Goal: Task Accomplishment & Management: Manage account settings

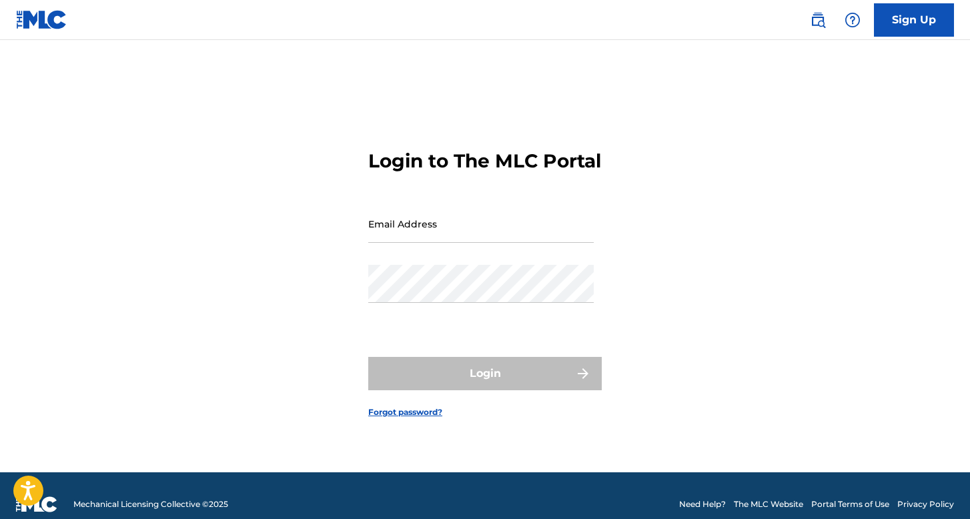
click at [445, 260] on div "Email Address" at bounding box center [480, 235] width 225 height 60
click at [447, 243] on input "Email Address" at bounding box center [480, 224] width 225 height 38
type input "bastardogonzalezluissamuel@gmail.com"
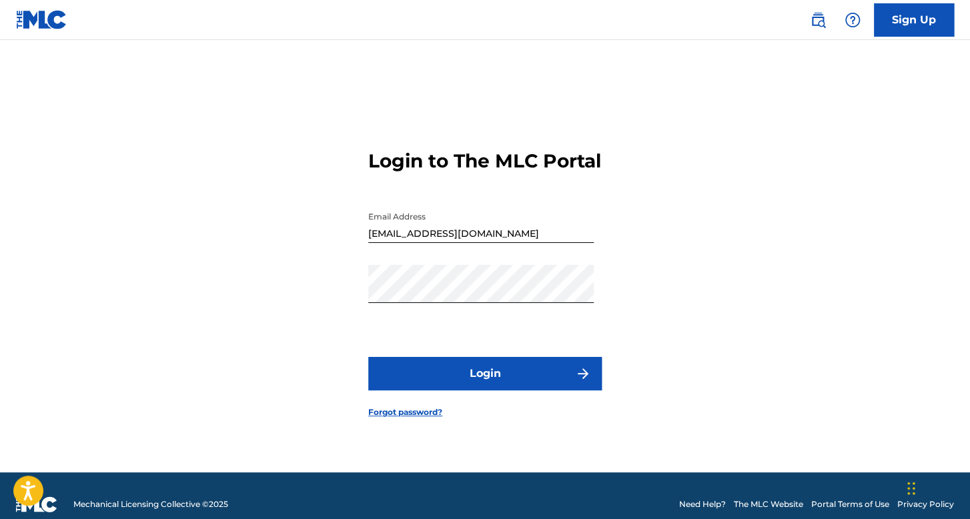
click at [378, 388] on button "Login" at bounding box center [484, 373] width 233 height 33
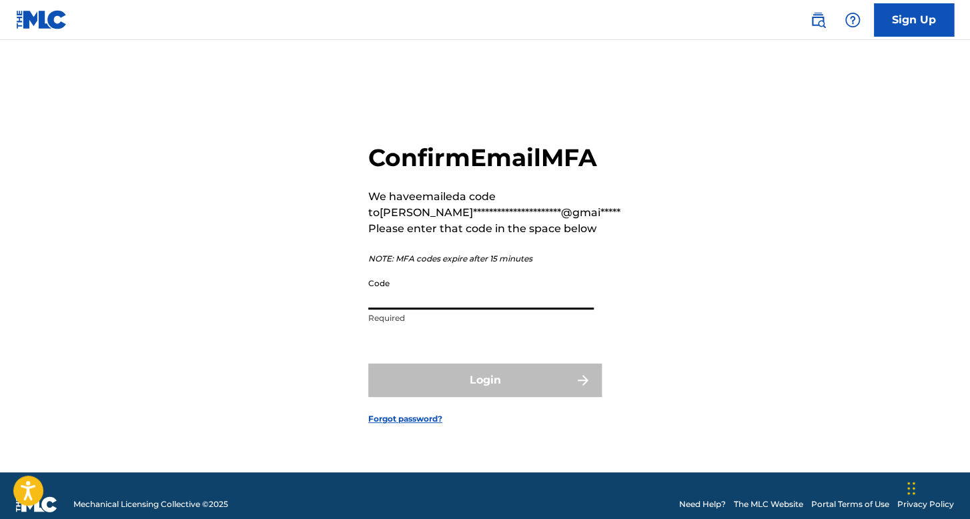
click at [475, 309] on input "Code" at bounding box center [480, 290] width 225 height 38
paste input "397337"
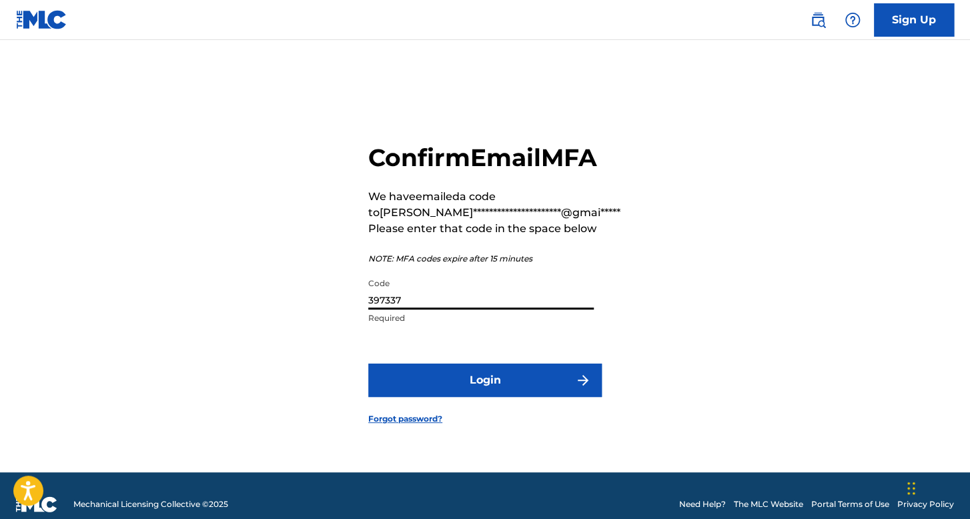
type input "397337"
click at [550, 394] on button "Login" at bounding box center [484, 379] width 233 height 33
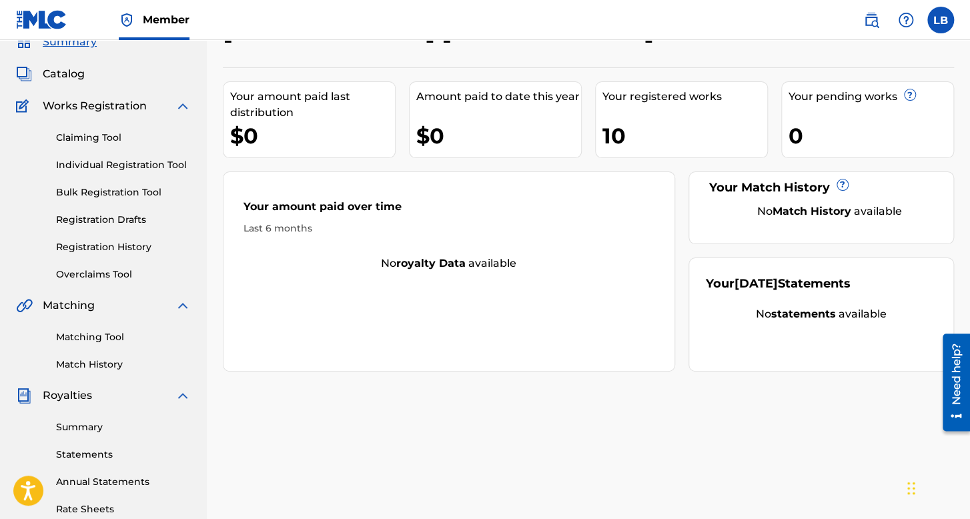
scroll to position [200, 0]
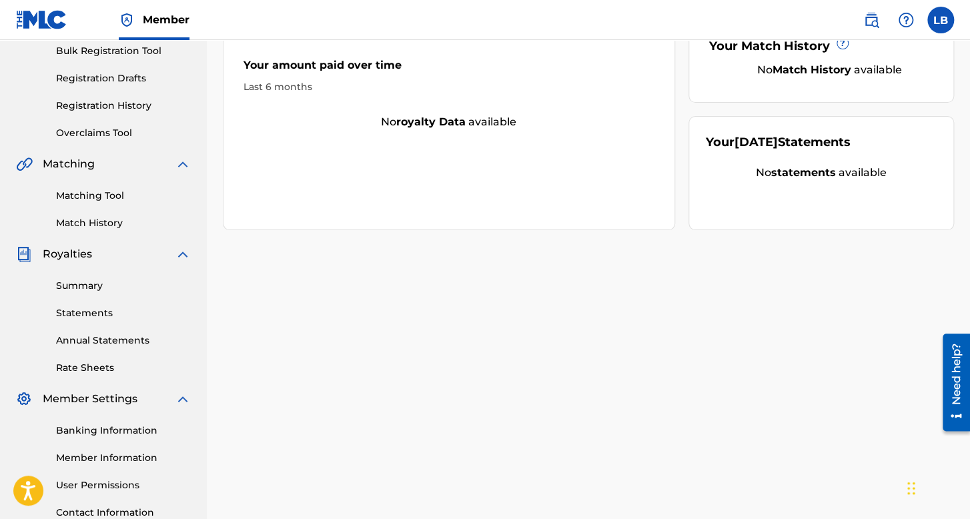
click at [80, 313] on link "Statements" at bounding box center [123, 313] width 135 height 14
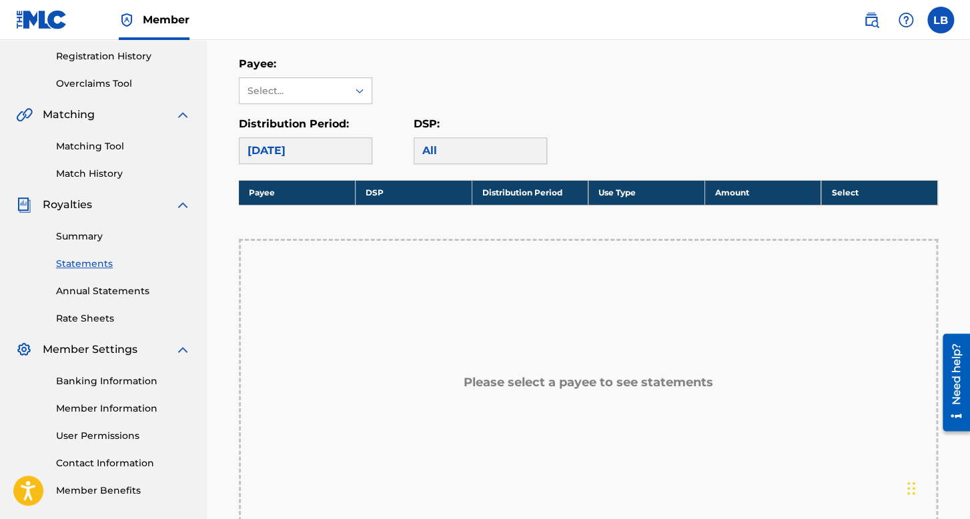
scroll to position [267, 0]
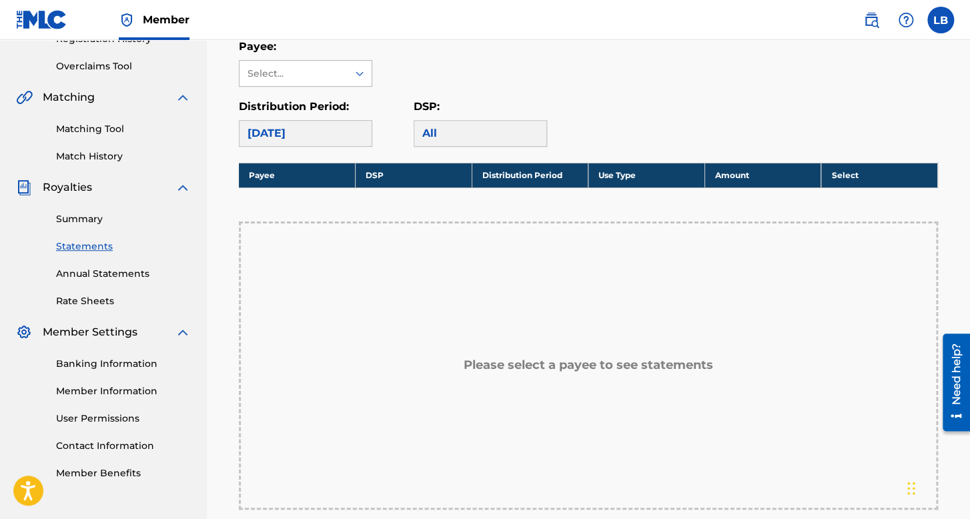
click at [321, 79] on div "Select..." at bounding box center [292, 74] width 91 height 14
click at [321, 97] on div "No options" at bounding box center [305, 100] width 132 height 27
click at [322, 135] on div "[DATE]" at bounding box center [305, 133] width 133 height 27
click at [338, 67] on div "Select..." at bounding box center [293, 73] width 108 height 25
click at [390, 88] on div "Payee: Use Up and Down to choose options, press Enter to select the currently f…" at bounding box center [588, 93] width 699 height 108
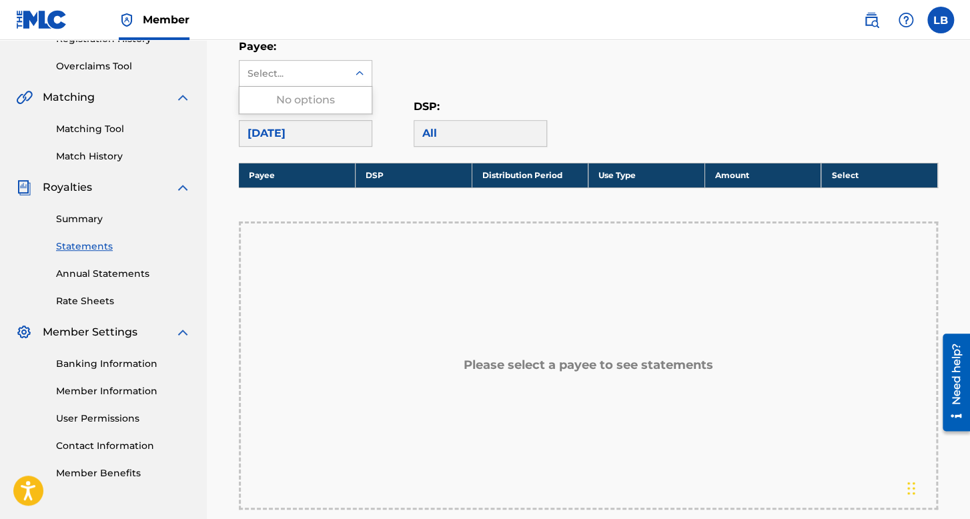
click at [345, 64] on div "Select..." at bounding box center [293, 73] width 108 height 25
click at [433, 72] on div "Payee: Use Up and Down to choose options, press Enter to select the currently f…" at bounding box center [588, 63] width 699 height 48
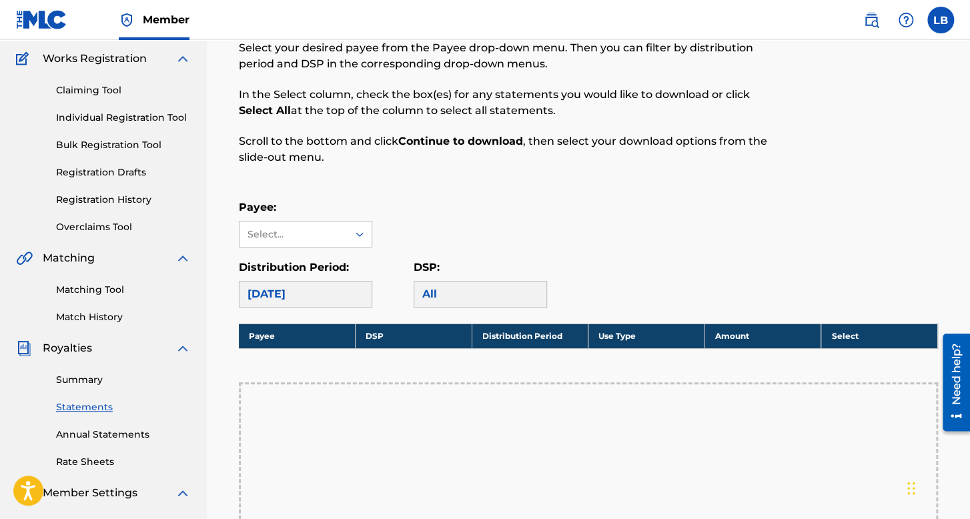
scroll to position [67, 0]
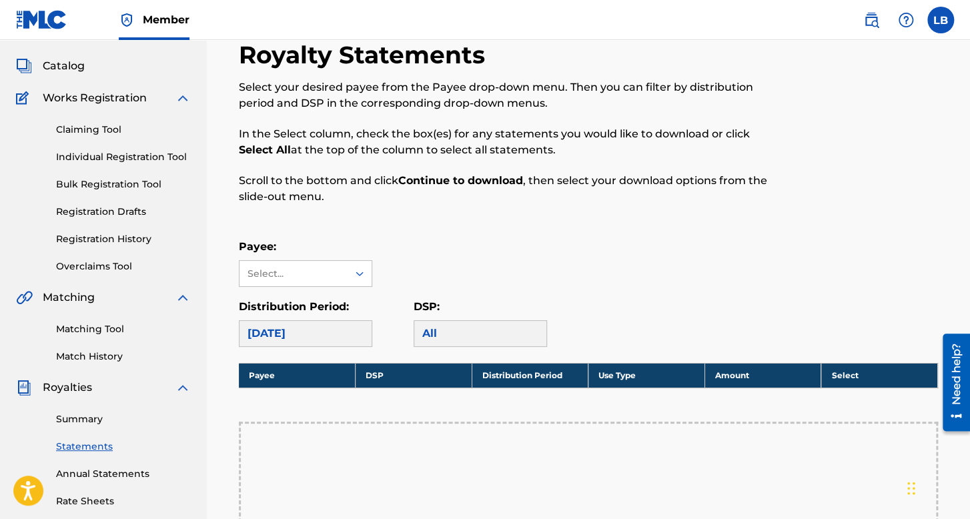
click at [109, 105] on span "Works Registration" at bounding box center [95, 98] width 104 height 16
click at [71, 67] on span "Catalog" at bounding box center [64, 66] width 42 height 16
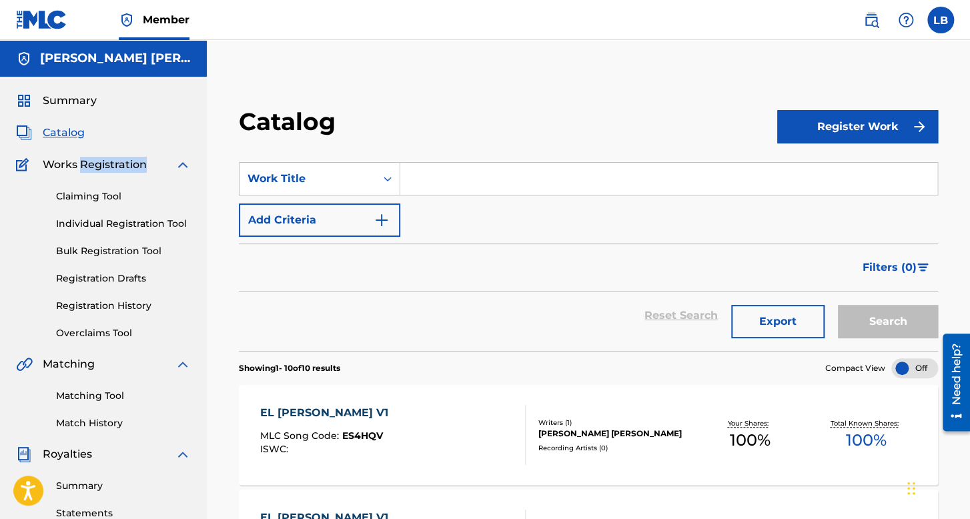
click at [86, 103] on span "Summary" at bounding box center [70, 101] width 54 height 16
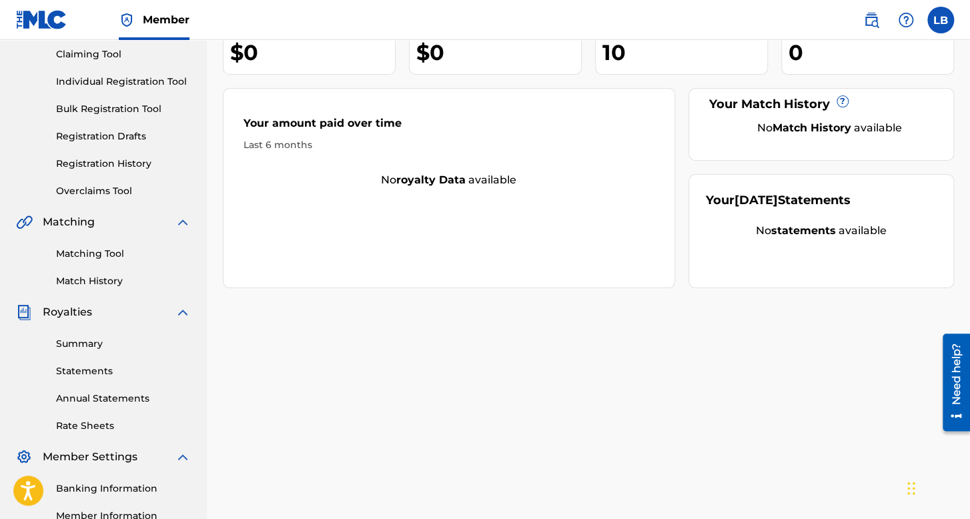
scroll to position [200, 0]
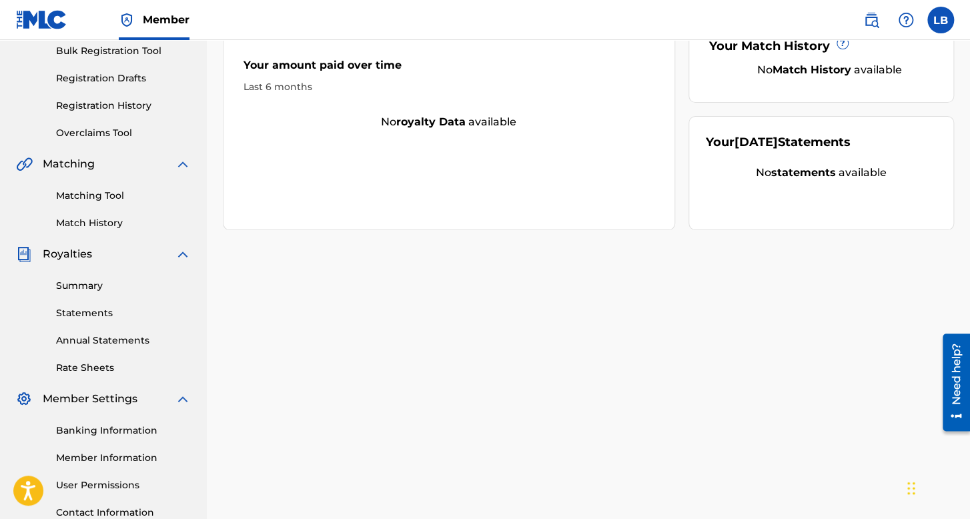
click at [96, 311] on link "Statements" at bounding box center [123, 313] width 135 height 14
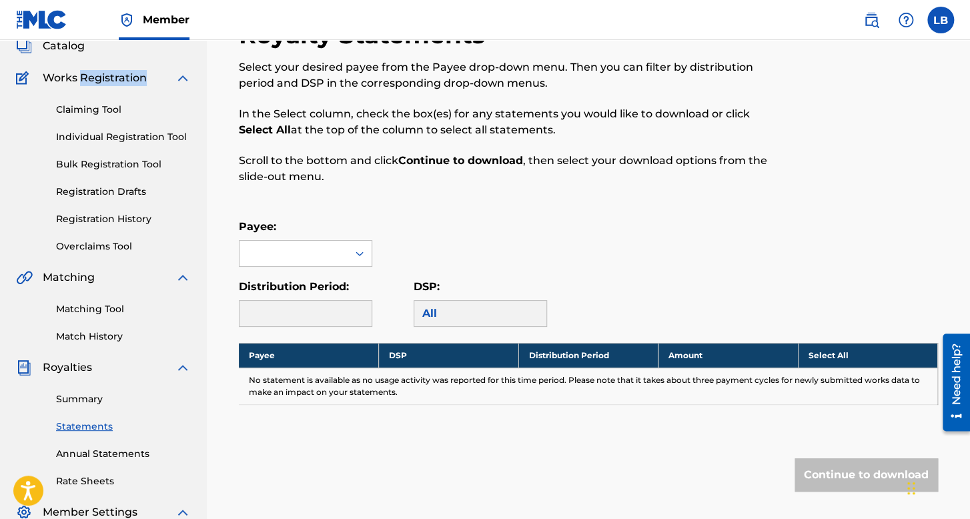
scroll to position [200, 0]
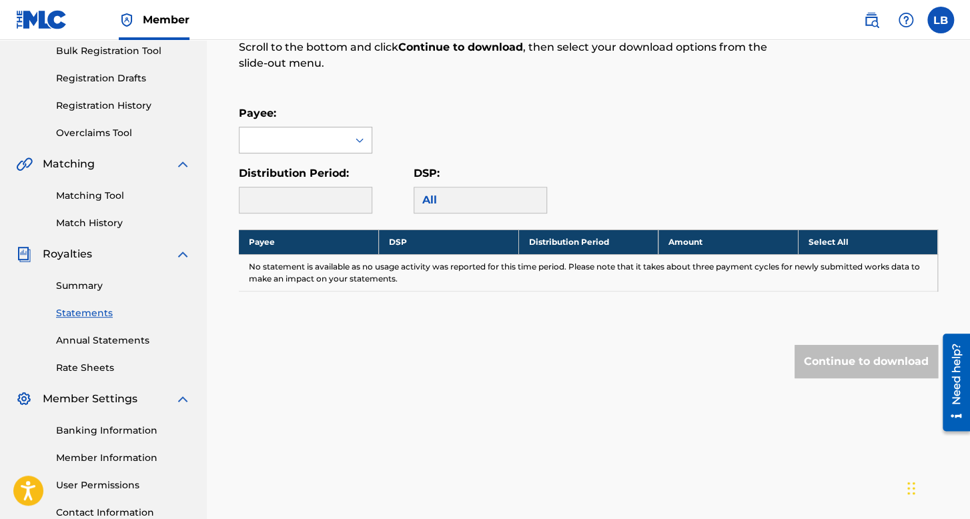
click at [319, 144] on div at bounding box center [293, 139] width 108 height 25
click at [307, 200] on div at bounding box center [305, 200] width 133 height 27
click at [103, 333] on link "Annual Statements" at bounding box center [123, 340] width 135 height 14
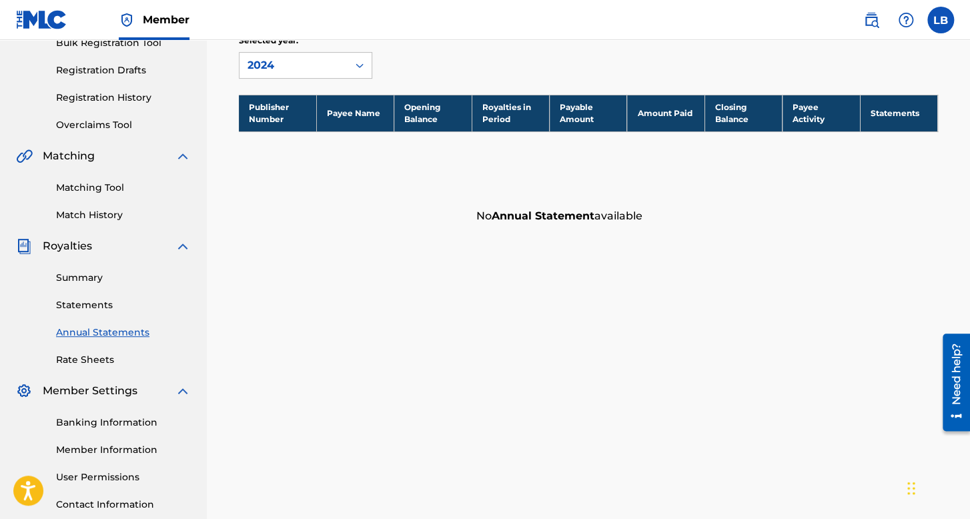
scroll to position [175, 0]
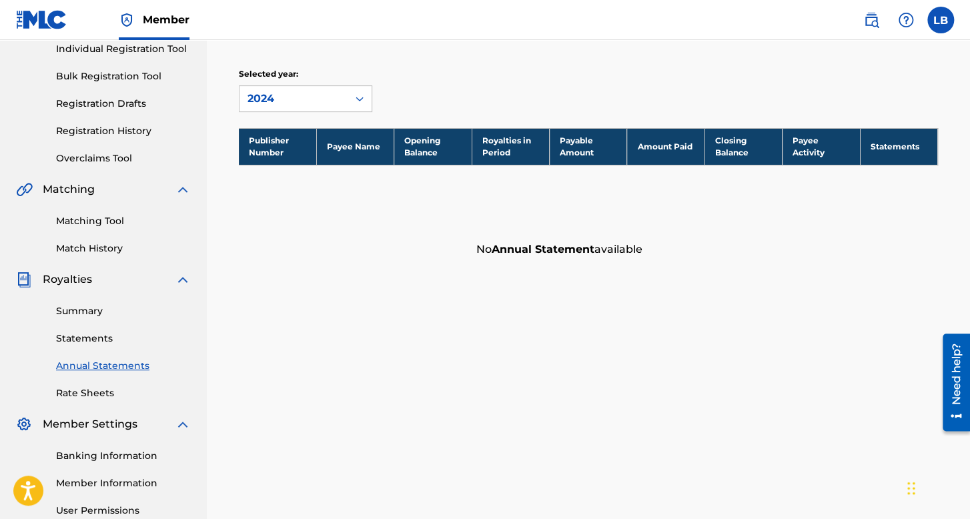
click at [92, 322] on div "Summary Statements Annual Statements Rate Sheets" at bounding box center [103, 343] width 175 height 113
click at [91, 343] on link "Statements" at bounding box center [123, 338] width 135 height 14
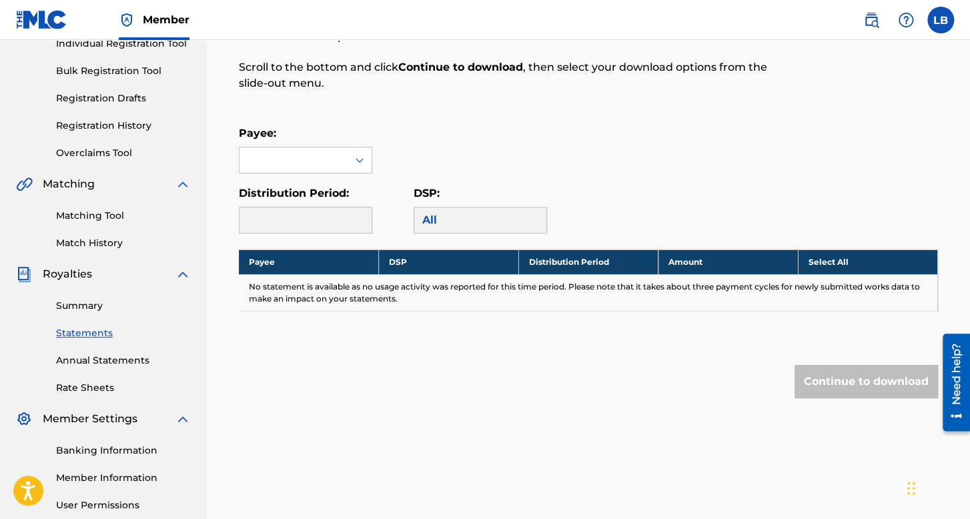
scroll to position [200, 0]
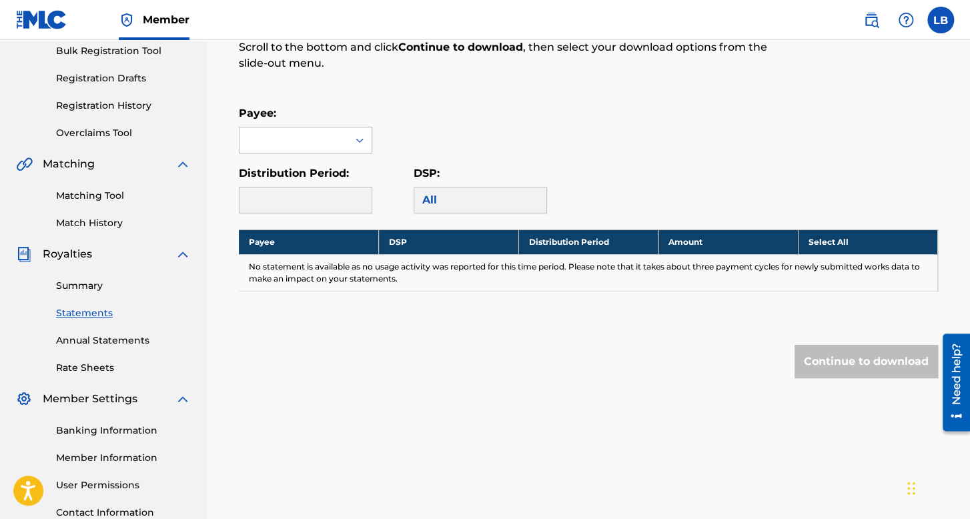
click at [340, 140] on div at bounding box center [293, 139] width 108 height 25
click at [325, 209] on div at bounding box center [305, 200] width 133 height 27
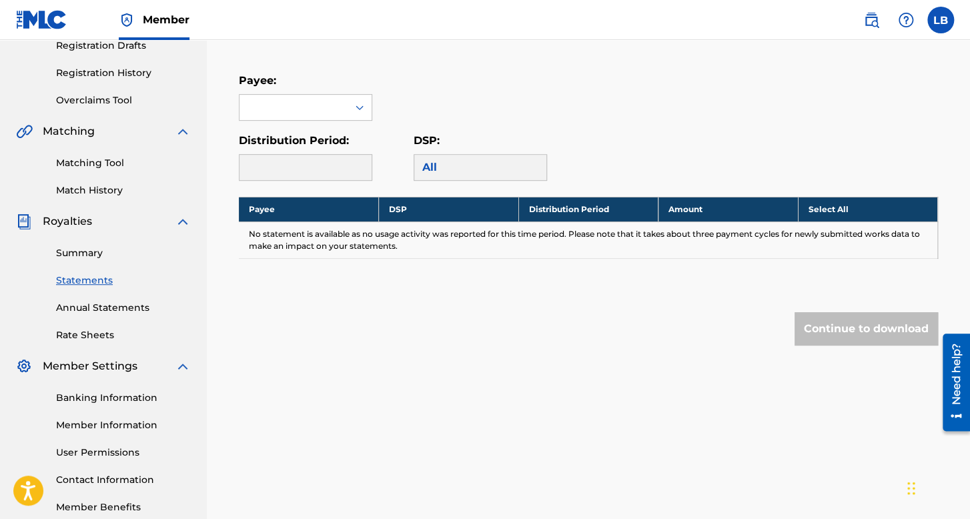
scroll to position [308, 0]
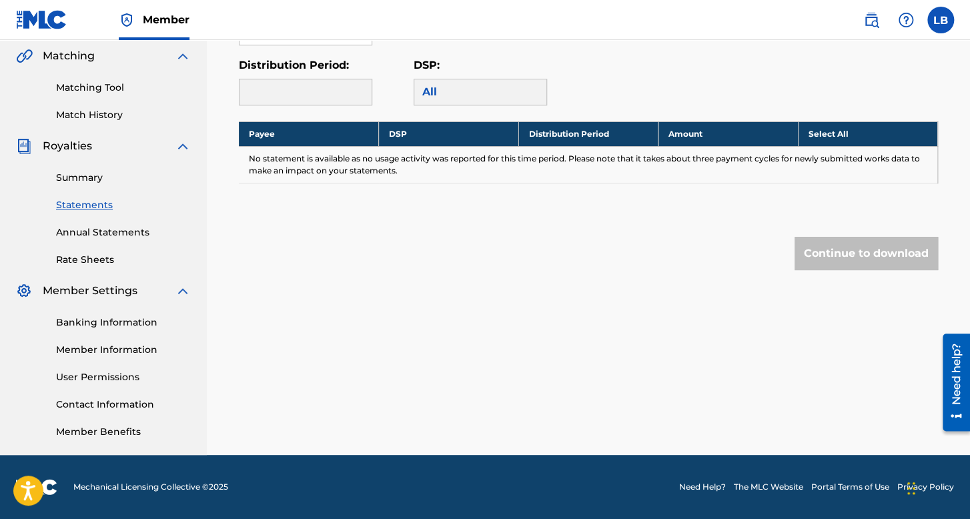
click at [939, 19] on label at bounding box center [940, 20] width 27 height 27
click at [940, 20] on input "LB Luis Samuel Bastardo Gonzalez bastardogonzalezluissamuel@gmail.com Notificat…" at bounding box center [940, 20] width 0 height 0
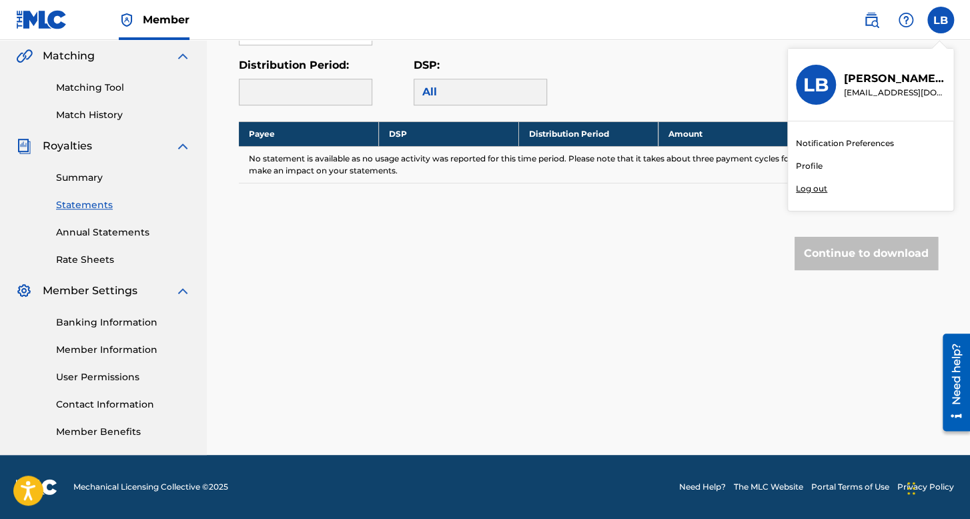
click at [814, 167] on link "Profile" at bounding box center [809, 166] width 27 height 12
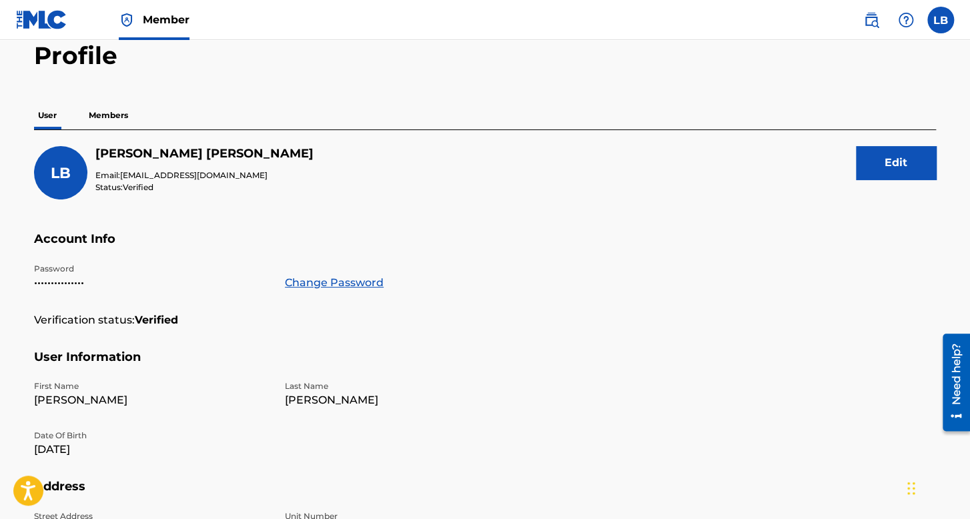
scroll to position [133, 0]
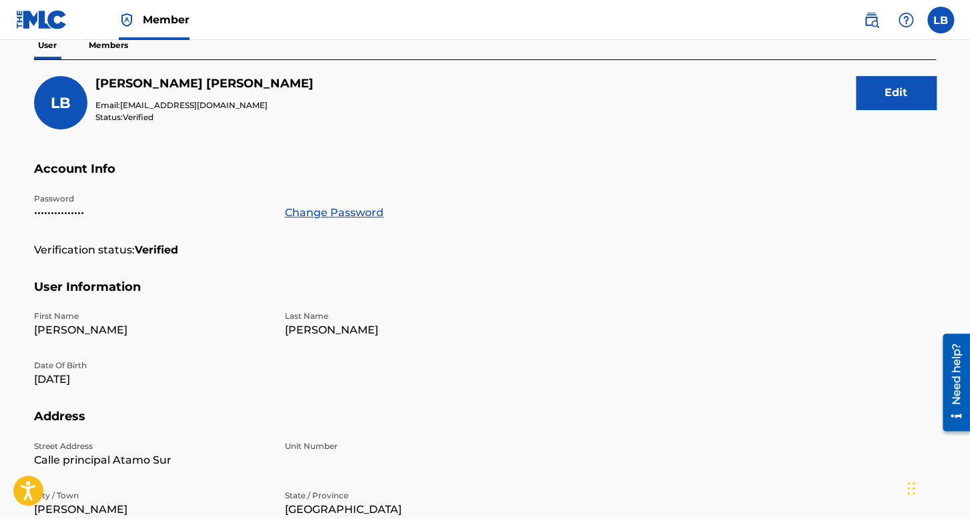
click at [891, 95] on button "Edit" at bounding box center [896, 92] width 80 height 33
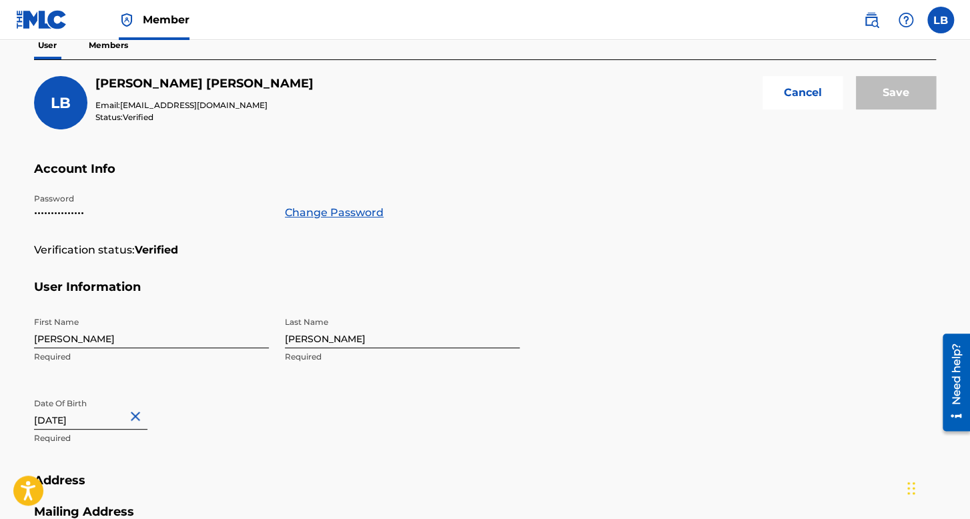
click at [357, 211] on link "Change Password" at bounding box center [334, 213] width 99 height 16
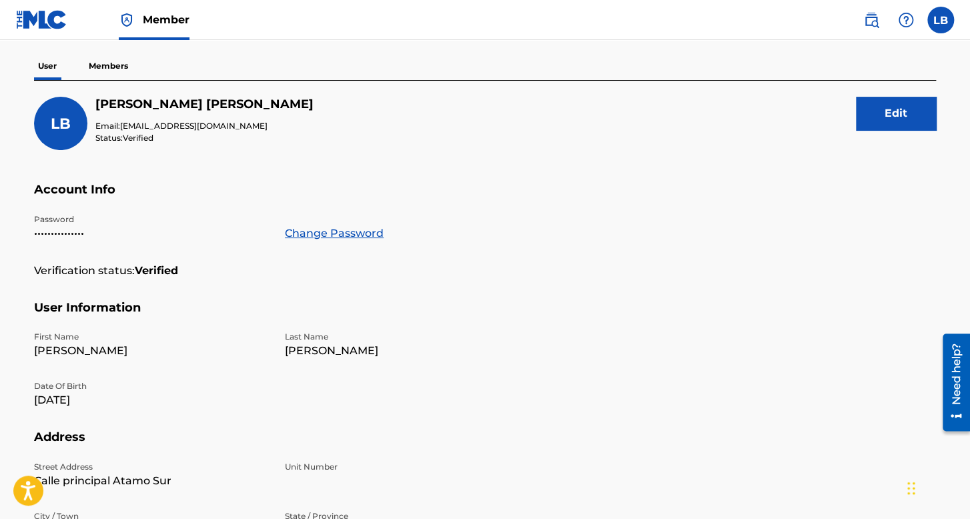
scroll to position [112, 0]
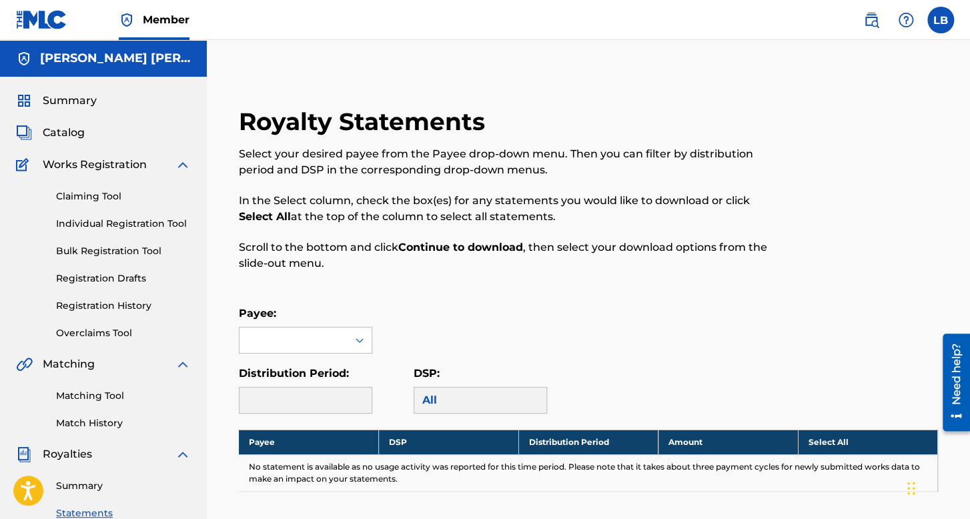
click at [135, 299] on link "Registration History" at bounding box center [123, 306] width 135 height 14
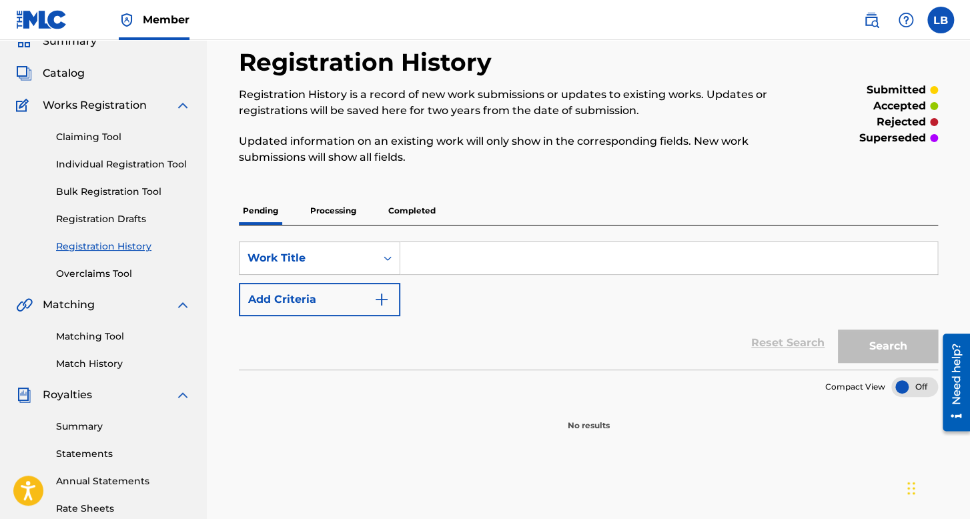
scroll to position [133, 0]
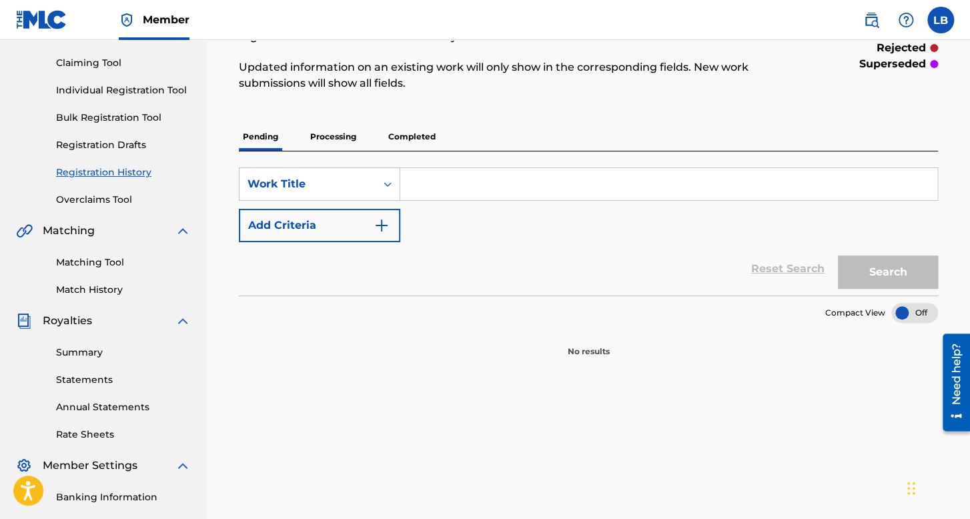
click at [394, 142] on p "Completed" at bounding box center [411, 137] width 55 height 28
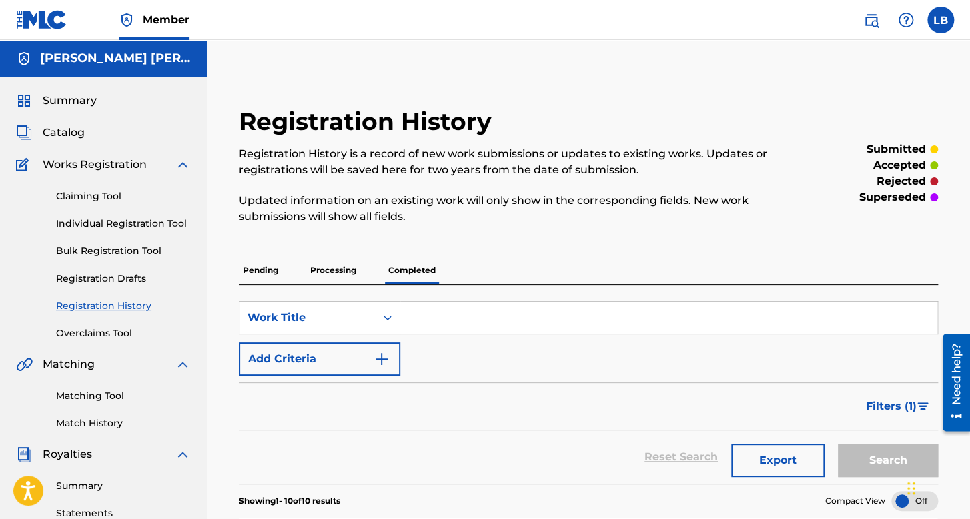
click at [944, 25] on label at bounding box center [940, 20] width 27 height 27
click at [940, 20] on input "LB Luis Samuel Bastardo Gonzalez bastardogonzalezluissamuel@gmail.com Notificat…" at bounding box center [940, 20] width 0 height 0
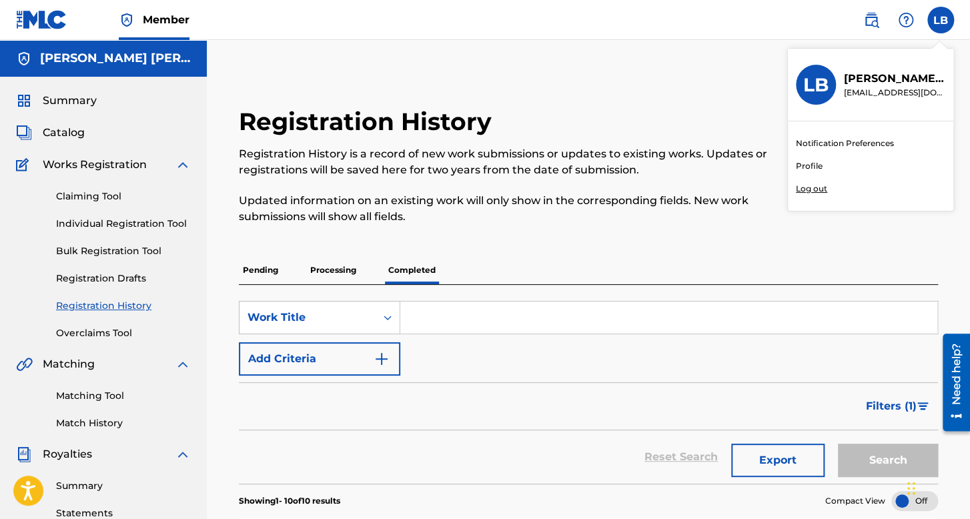
click at [814, 191] on p "Log out" at bounding box center [811, 189] width 31 height 12
click at [940, 20] on input "LB Luis Samuel Bastardo Gonzalez bastardogonzalezluissamuel@gmail.com Notificat…" at bounding box center [940, 20] width 0 height 0
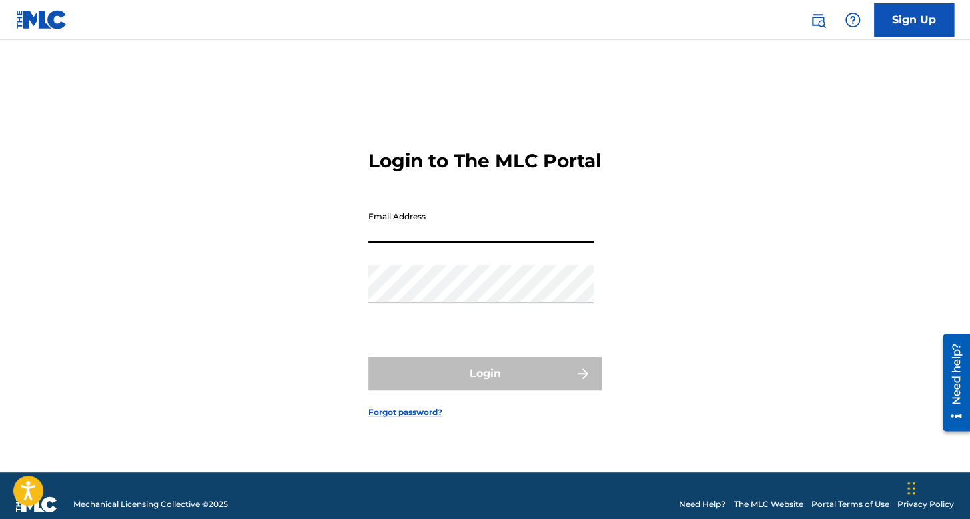
click at [388, 243] on input "Email Address" at bounding box center [480, 224] width 225 height 38
type input "vizcainorosasalexis@gmail.com"
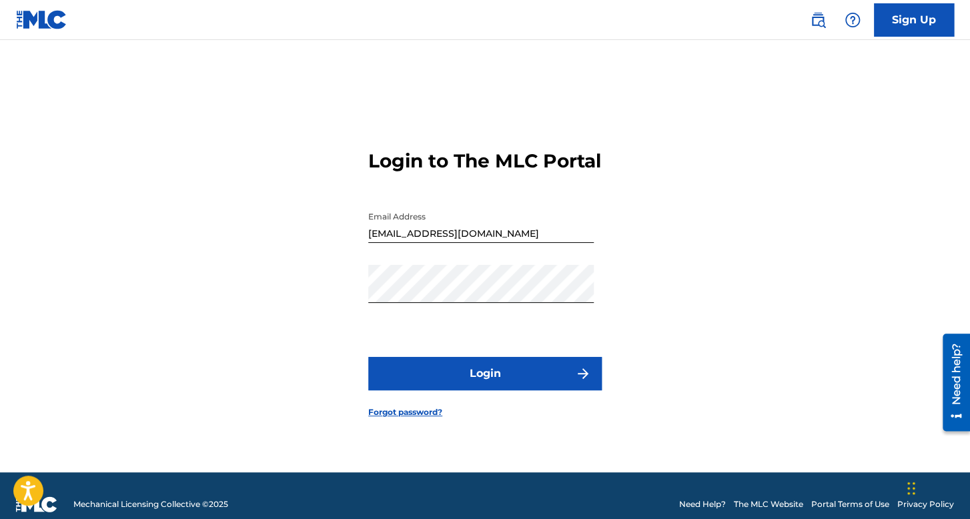
click at [412, 374] on button "Login" at bounding box center [484, 373] width 233 height 33
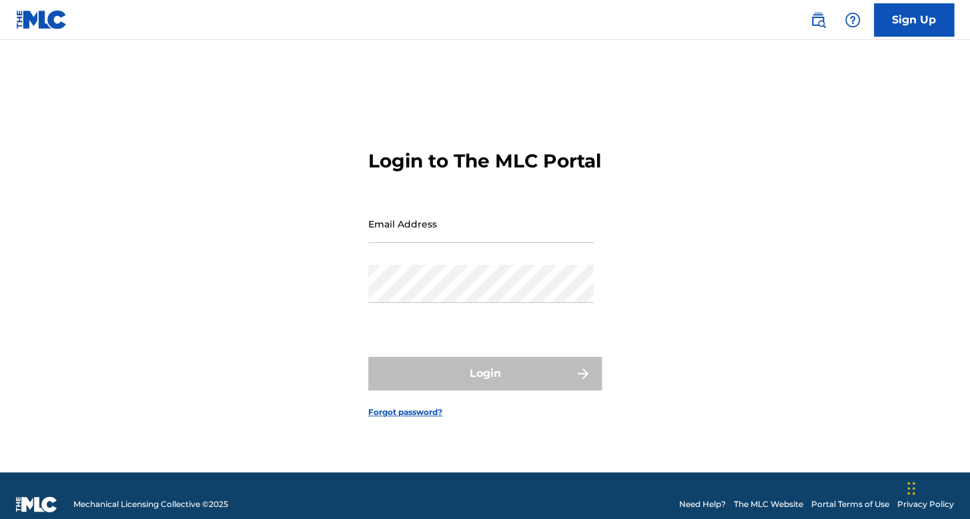
click at [466, 227] on input "Email Address" at bounding box center [480, 224] width 225 height 38
type input "[PERSON_NAME][EMAIL_ADDRESS][DOMAIN_NAME]"
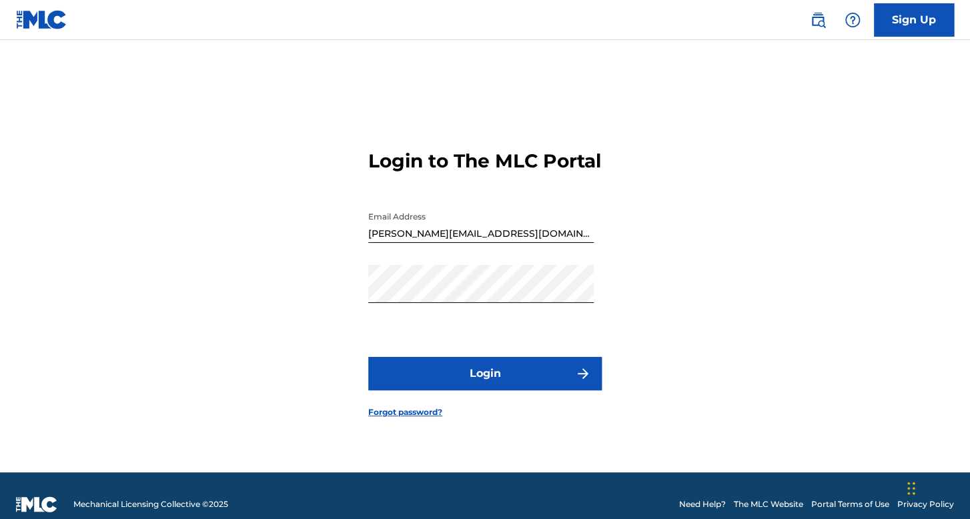
click at [396, 380] on button "Login" at bounding box center [484, 373] width 233 height 33
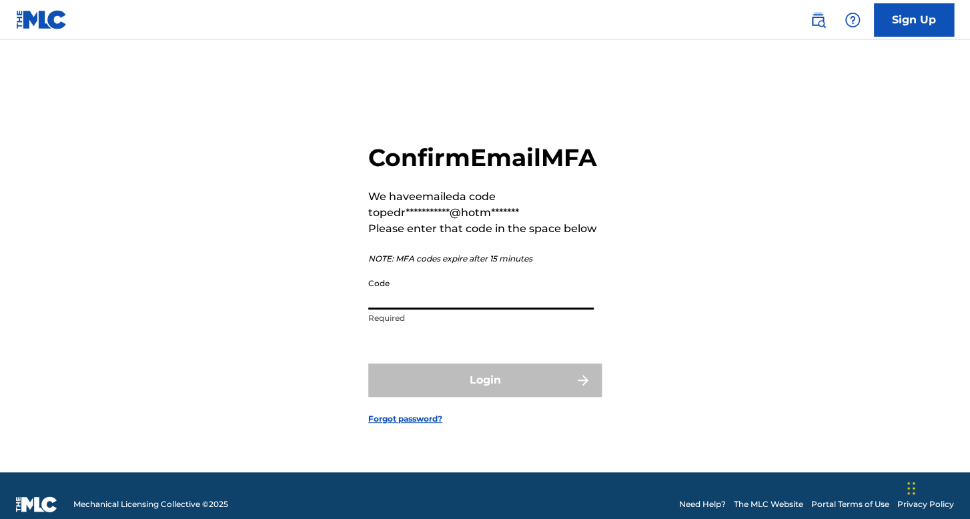
click at [419, 299] on input "Code" at bounding box center [480, 290] width 225 height 38
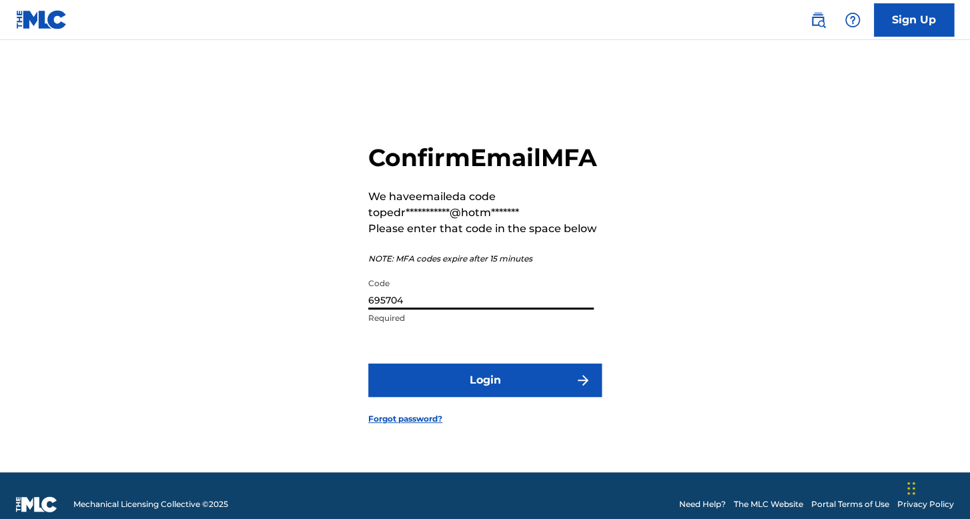
type input "695704"
click at [468, 393] on button "Login" at bounding box center [484, 379] width 233 height 33
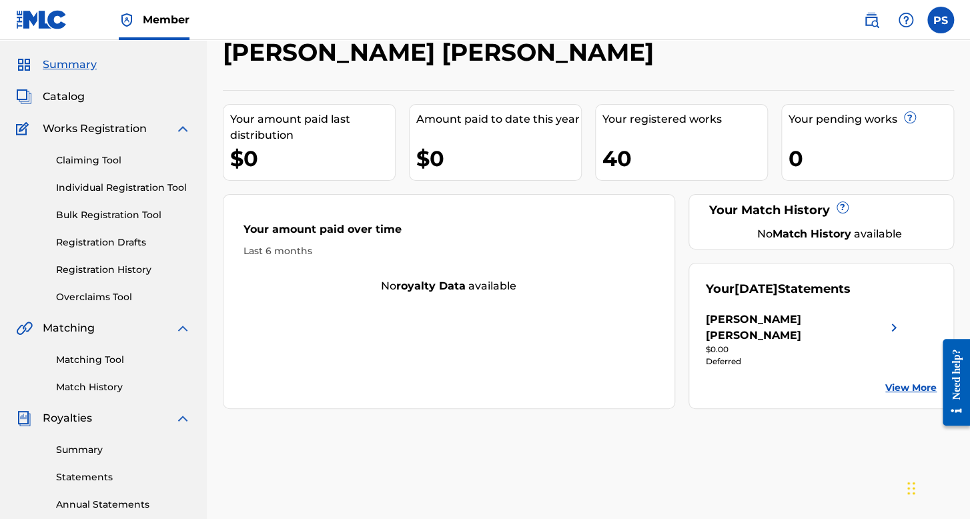
scroll to position [67, 0]
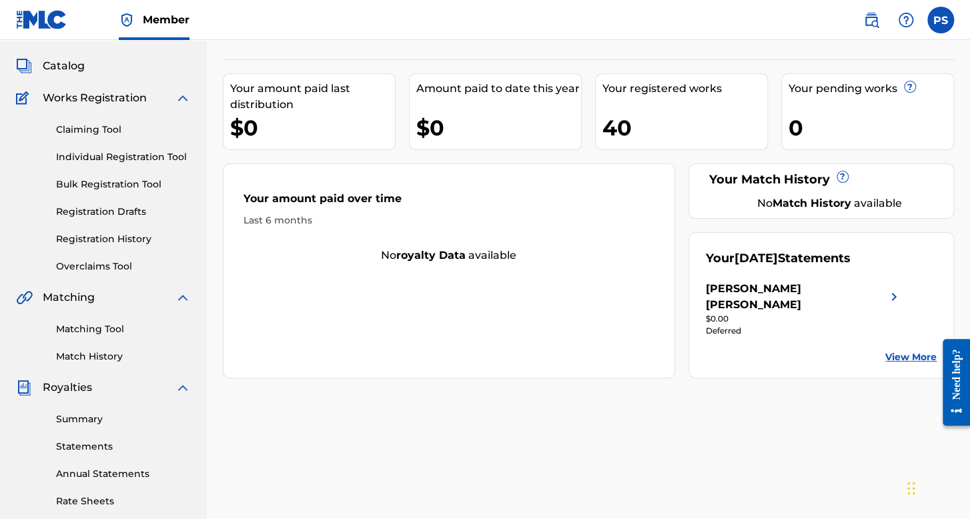
click at [106, 446] on link "Statements" at bounding box center [123, 447] width 135 height 14
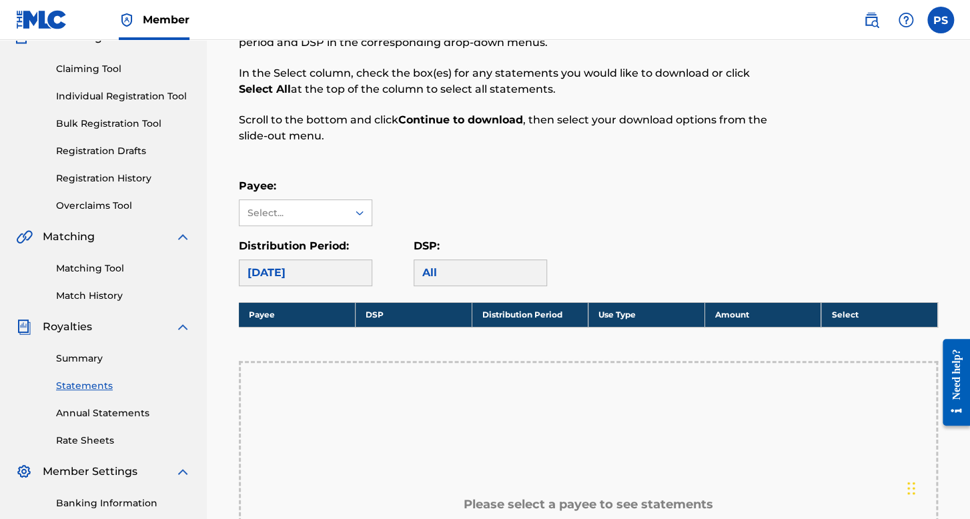
scroll to position [133, 0]
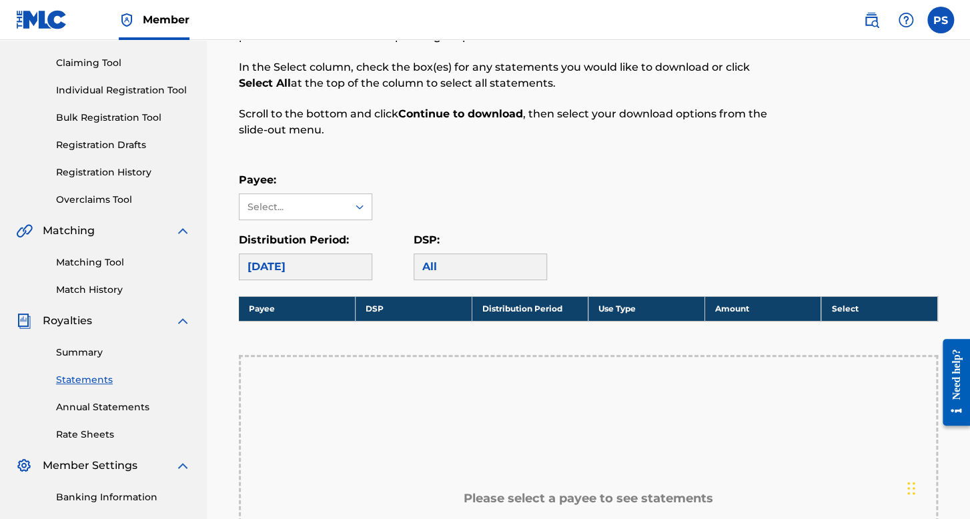
click at [323, 232] on p "Distribution Period:" at bounding box center [305, 240] width 133 height 16
click at [325, 214] on div "Select..." at bounding box center [293, 206] width 108 height 25
click at [324, 235] on div "[PERSON_NAME] [PERSON_NAME]" at bounding box center [305, 244] width 132 height 49
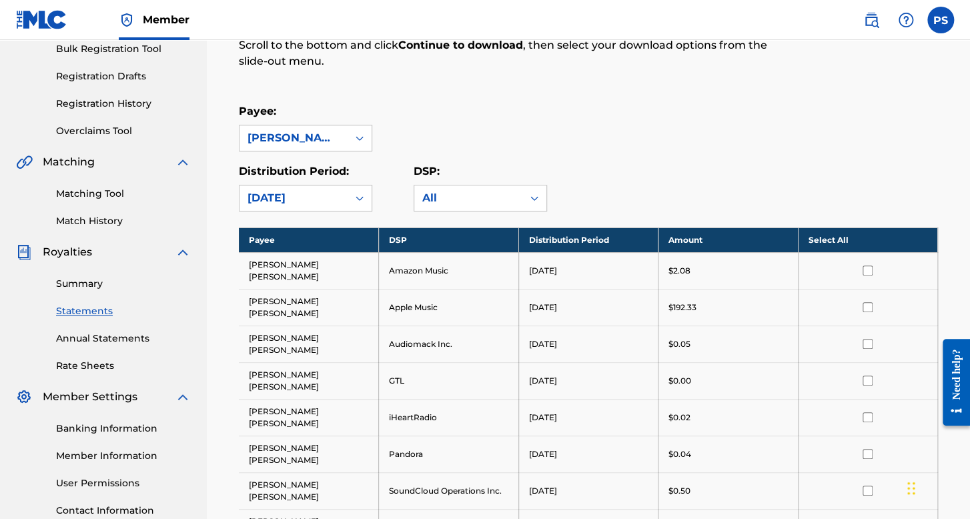
scroll to position [200, 0]
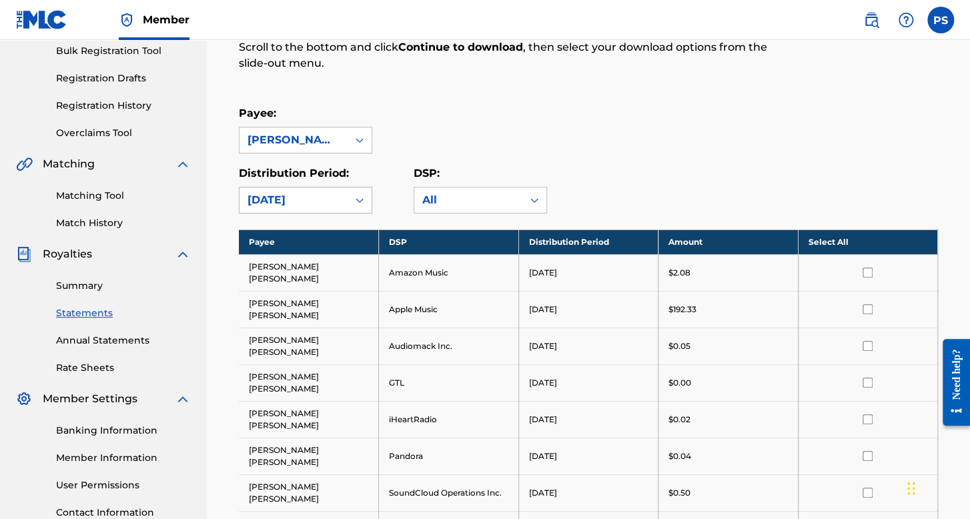
click at [349, 193] on div at bounding box center [359, 200] width 24 height 24
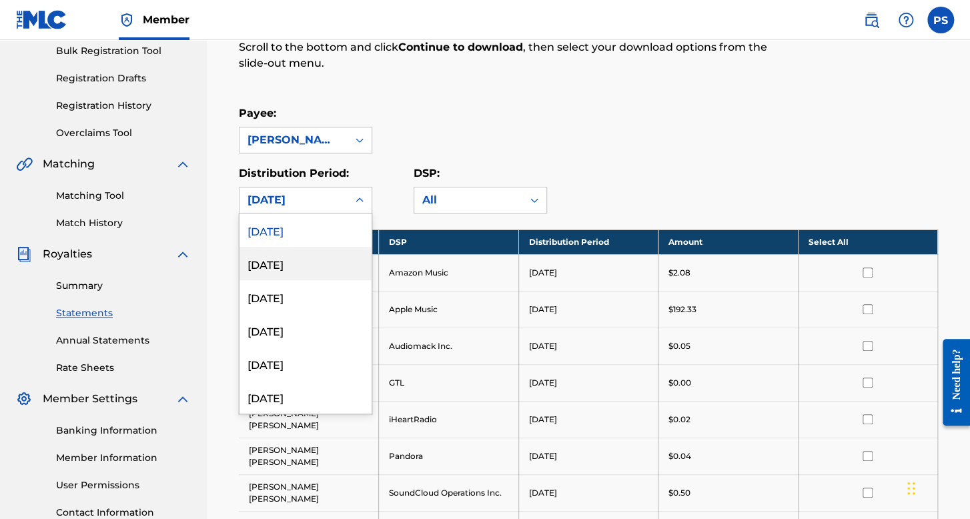
click at [322, 255] on div "July 2025" at bounding box center [305, 263] width 132 height 33
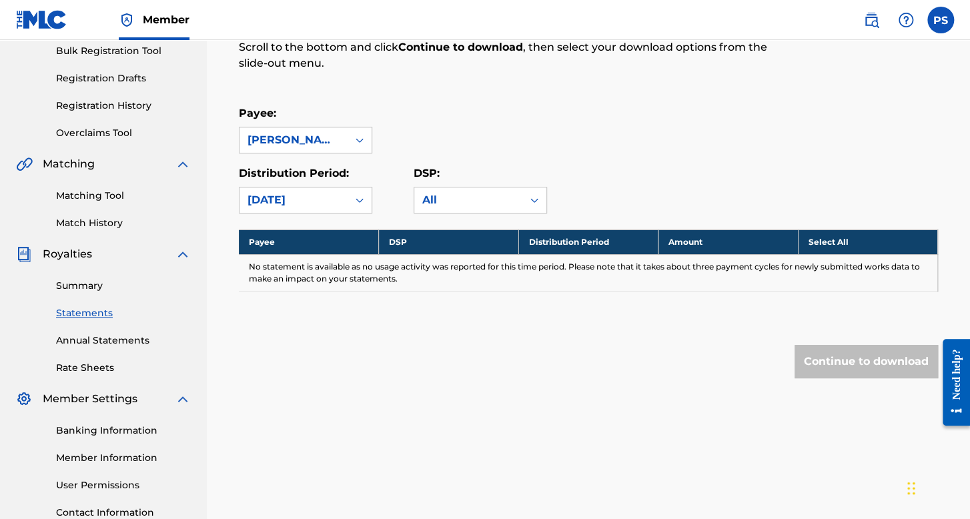
click at [336, 190] on div "July 2025" at bounding box center [293, 199] width 108 height 25
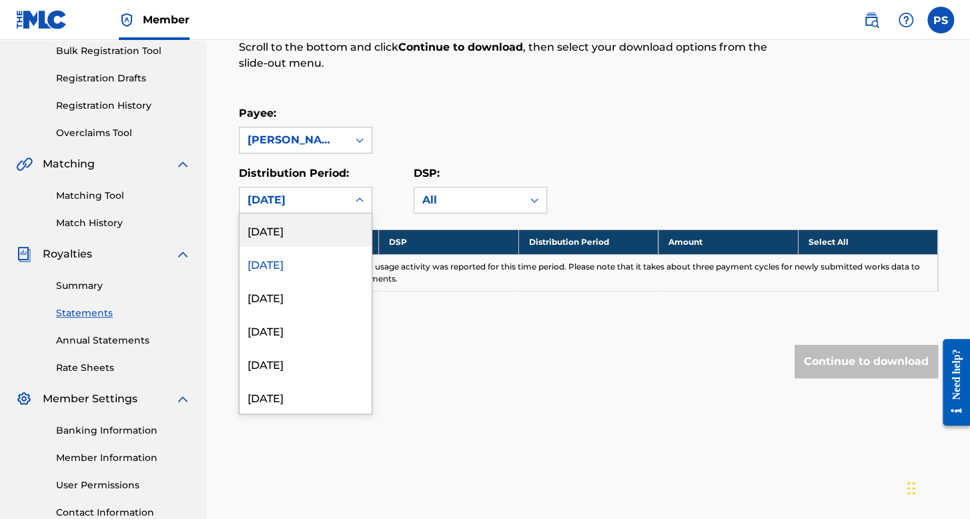
click at [340, 239] on div "[DATE]" at bounding box center [305, 229] width 132 height 33
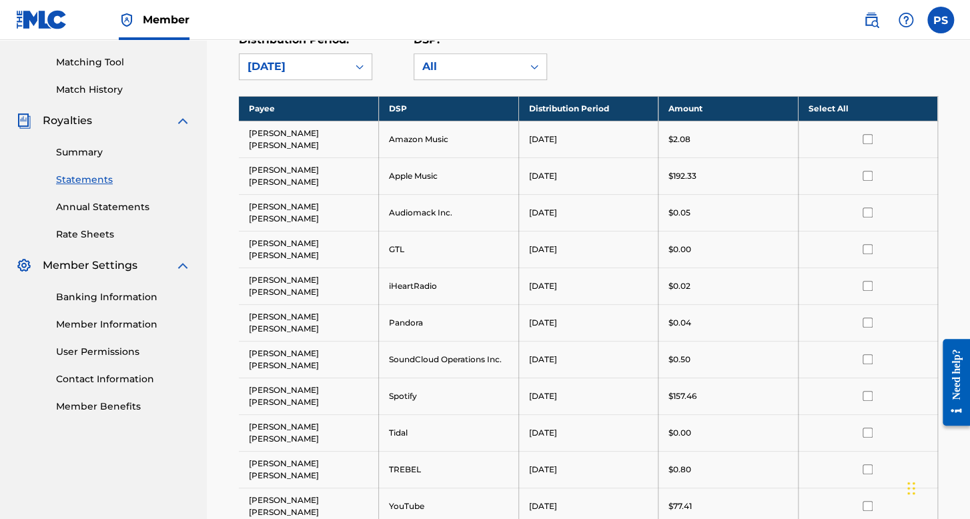
scroll to position [267, 0]
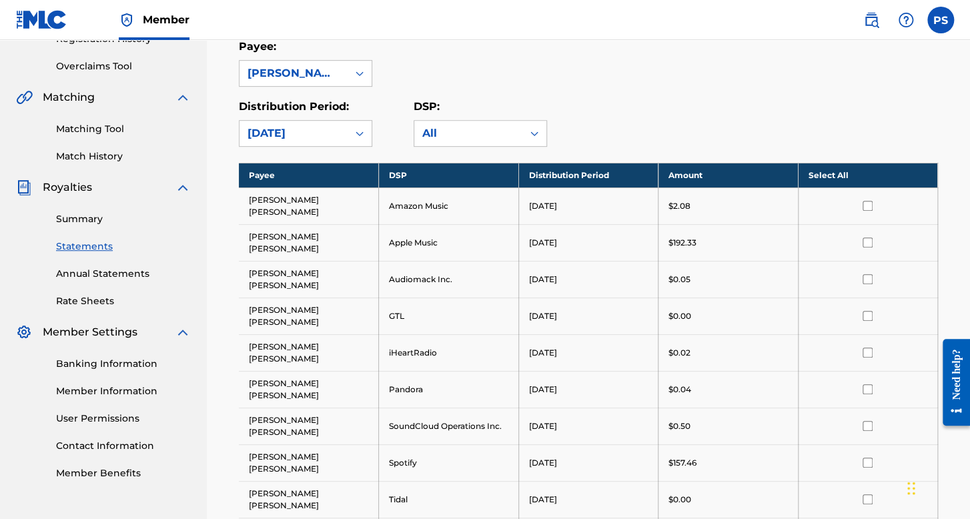
click at [353, 130] on icon at bounding box center [359, 133] width 13 height 13
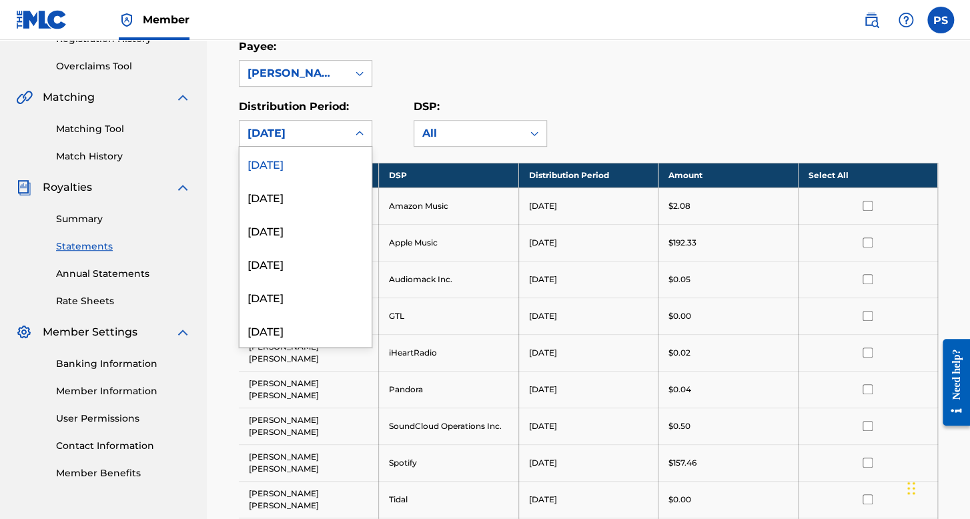
click at [326, 159] on div "[DATE]" at bounding box center [305, 163] width 132 height 33
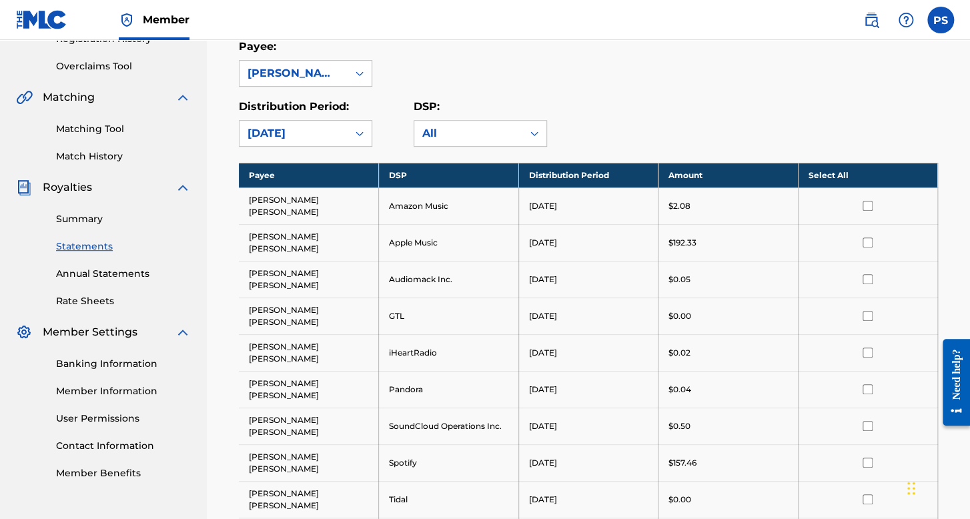
click at [135, 360] on link "Banking Information" at bounding box center [123, 364] width 135 height 14
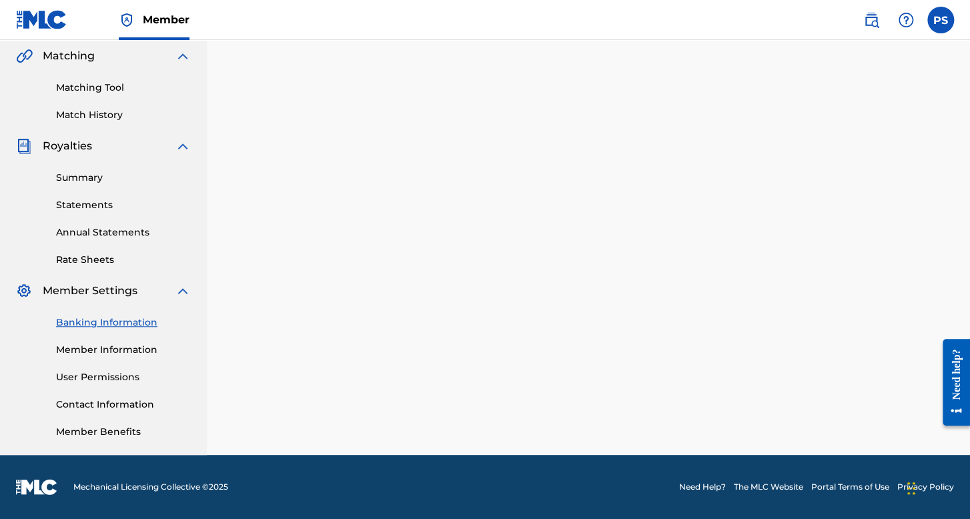
scroll to position [241, 0]
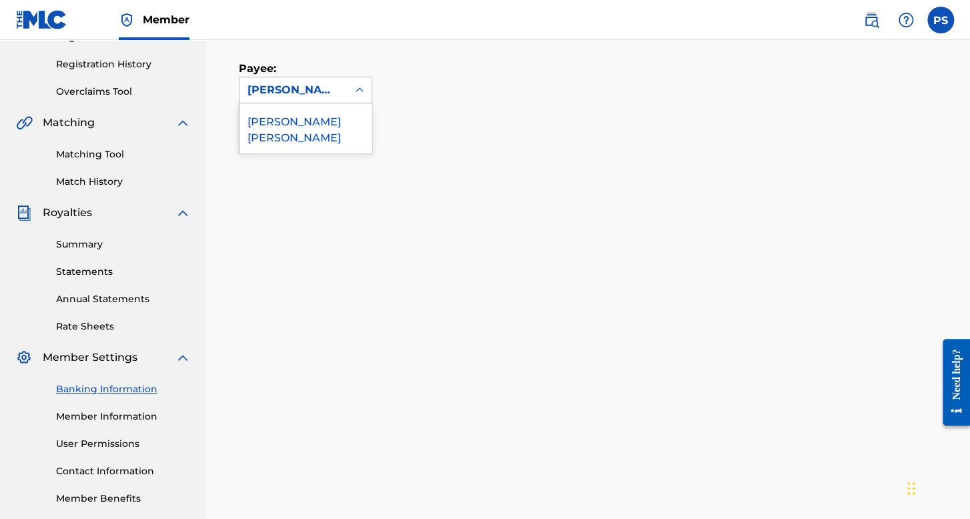
click at [370, 85] on div at bounding box center [359, 90] width 24 height 24
click at [346, 135] on div "[PERSON_NAME] [PERSON_NAME]" at bounding box center [305, 127] width 132 height 49
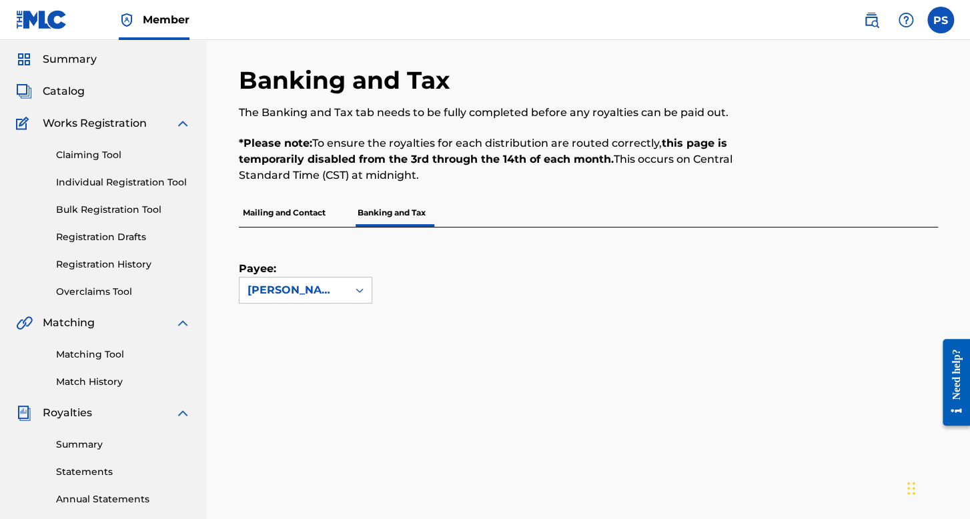
scroll to position [175, 0]
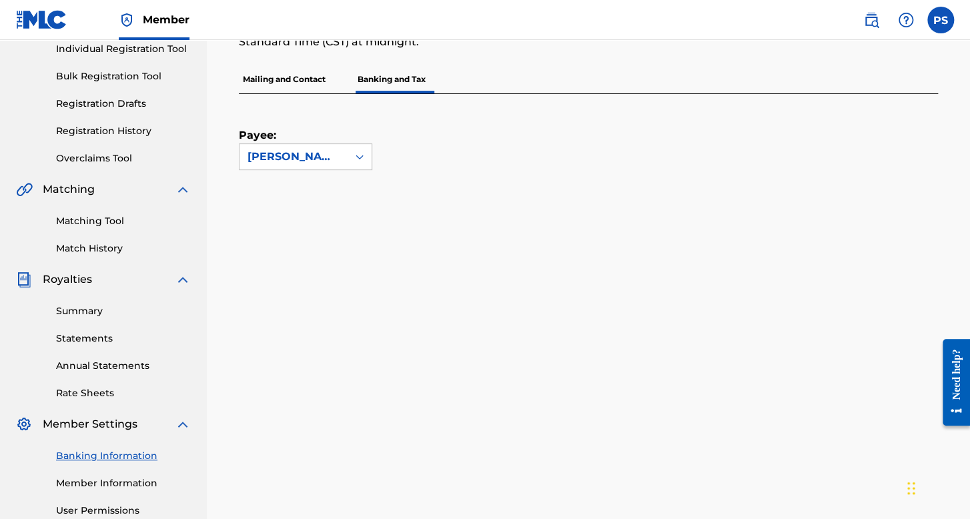
click at [301, 72] on p "Mailing and Contact" at bounding box center [284, 79] width 91 height 28
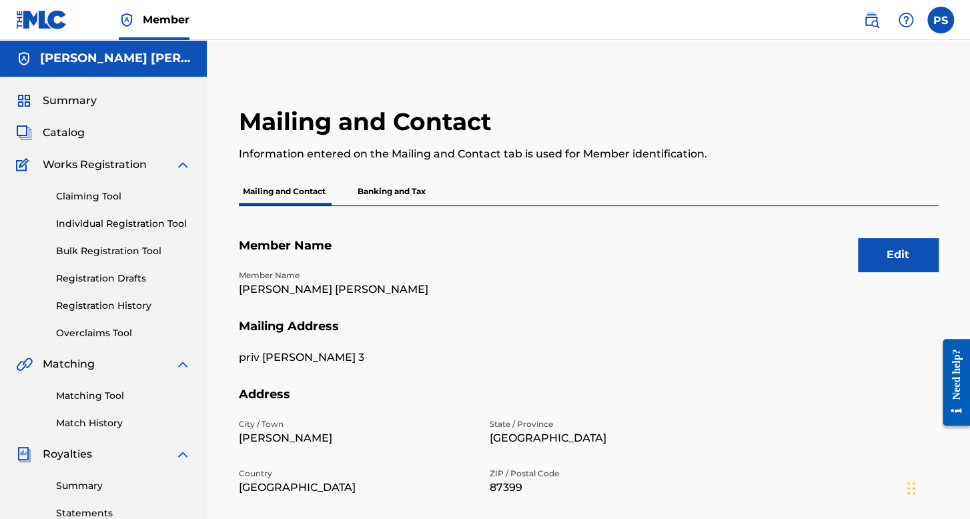
click at [387, 187] on p "Banking and Tax" at bounding box center [391, 191] width 76 height 28
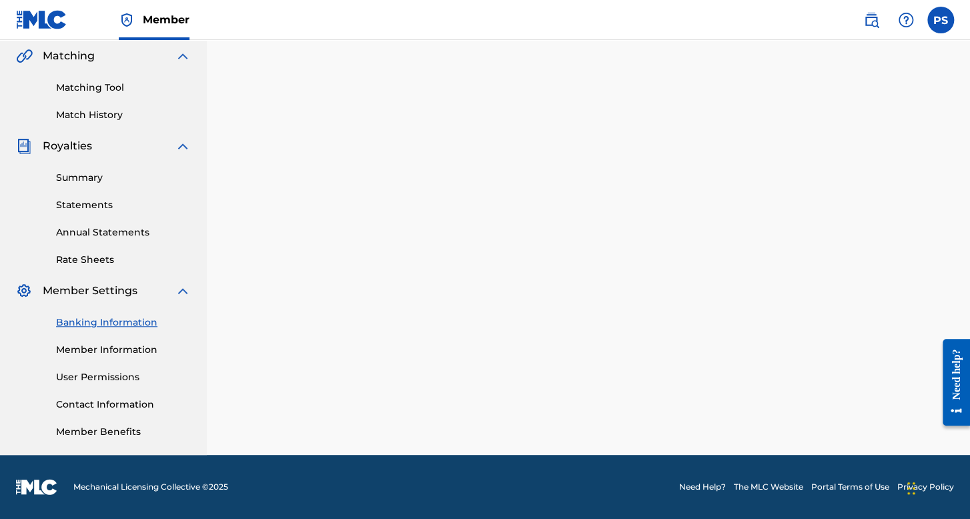
scroll to position [308, 0]
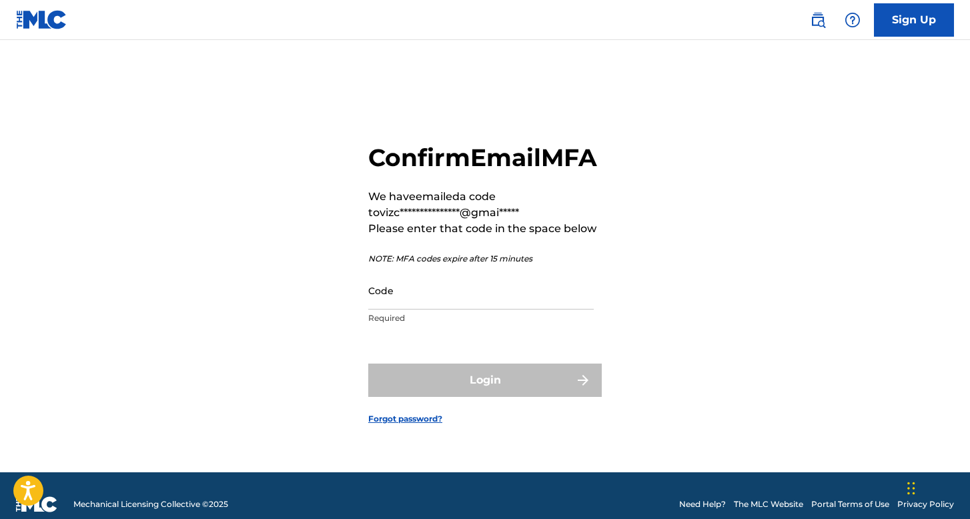
click at [439, 309] on input "Code" at bounding box center [480, 290] width 225 height 38
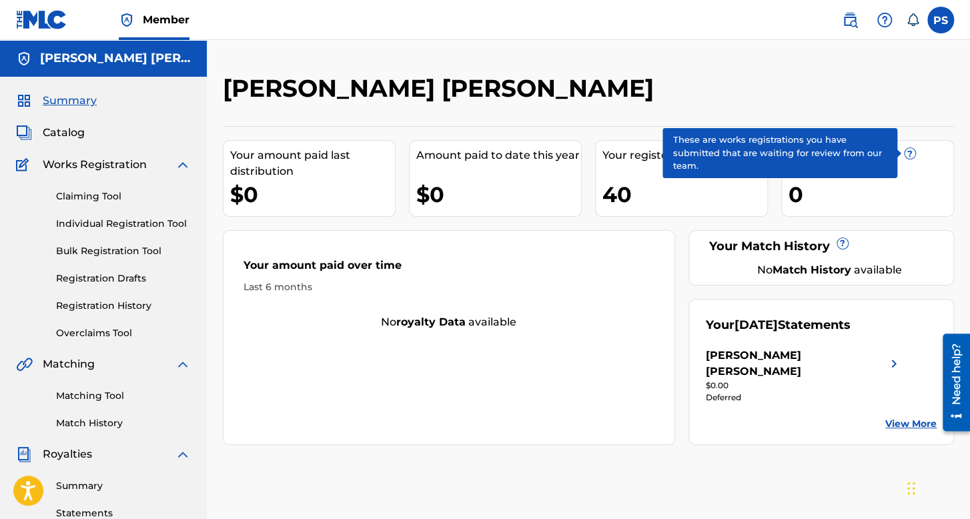
click at [932, 21] on label at bounding box center [940, 20] width 27 height 27
click at [940, 20] on input "PS [PERSON_NAME] [PERSON_NAME] [PERSON_NAME][EMAIL_ADDRESS][DOMAIN_NAME] Notifi…" at bounding box center [940, 20] width 0 height 0
click at [816, 192] on p "Log out" at bounding box center [811, 189] width 31 height 12
click at [940, 20] on input "PS [PERSON_NAME] [PERSON_NAME] [PERSON_NAME][EMAIL_ADDRESS][DOMAIN_NAME] Notifi…" at bounding box center [940, 20] width 0 height 0
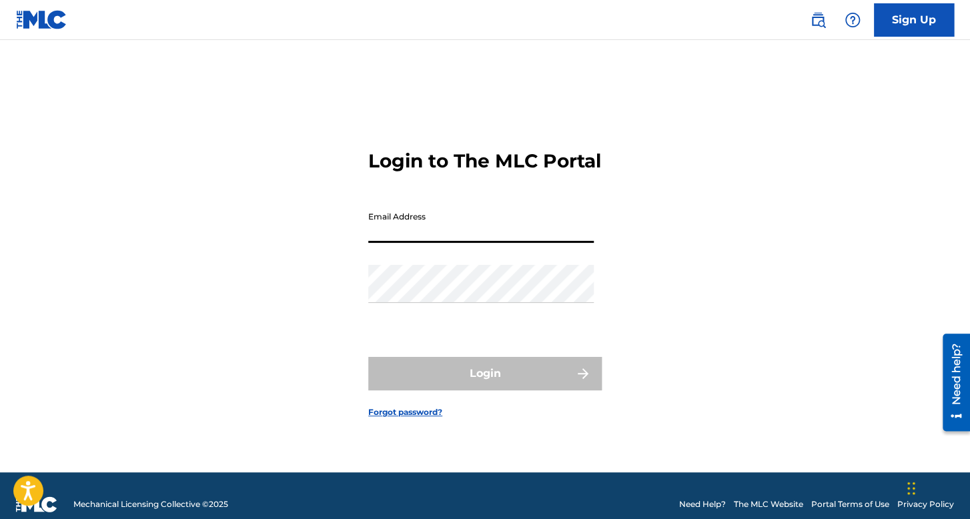
click at [400, 233] on input "Email Address" at bounding box center [480, 224] width 225 height 38
